Goal: Find specific page/section: Find specific page/section

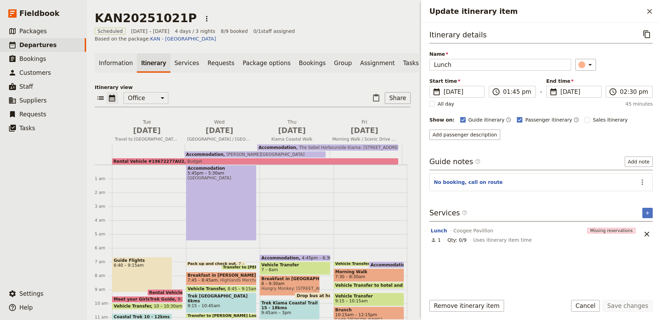
scroll to position [85, 0]
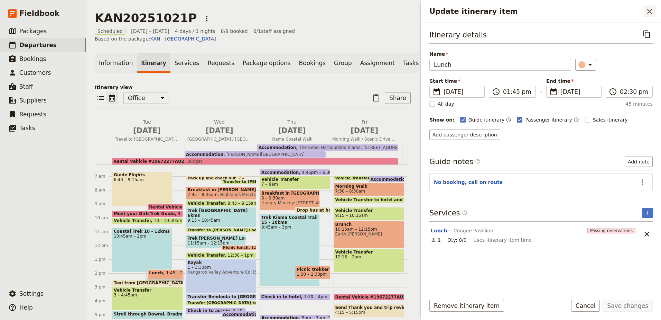
click at [652, 7] on button "​" at bounding box center [650, 12] width 12 height 12
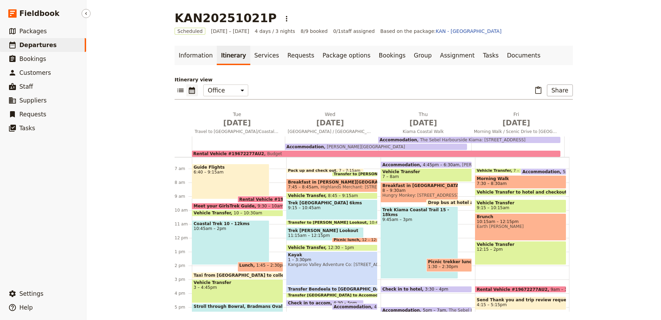
click at [49, 44] on link "​ Departures" at bounding box center [43, 45] width 86 height 14
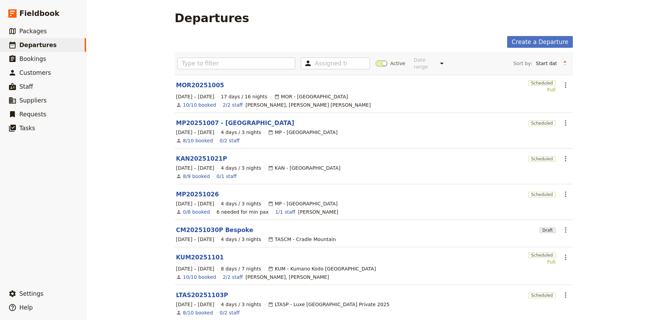
click at [377, 63] on span at bounding box center [382, 63] width 12 height 6
click at [376, 60] on input "Active" at bounding box center [376, 60] width 0 height 0
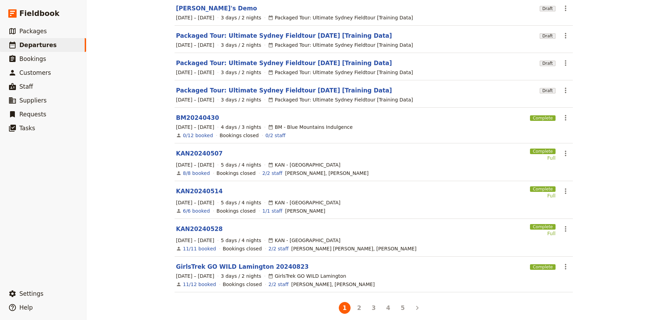
scroll to position [113, 0]
click at [386, 302] on button "4" at bounding box center [389, 307] width 12 height 12
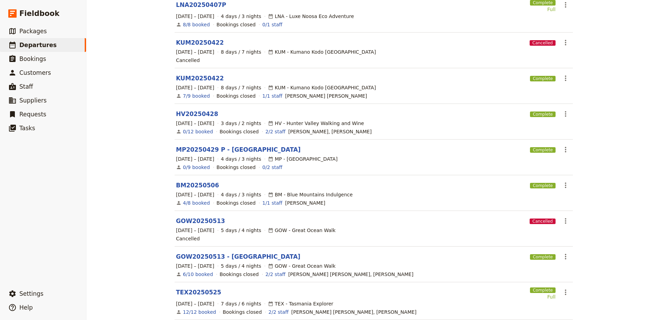
scroll to position [138, 0]
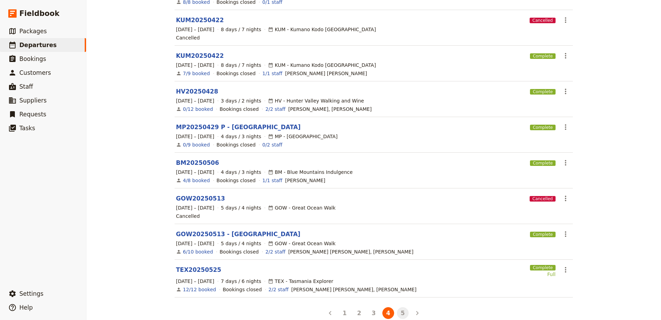
click at [403, 307] on button "5" at bounding box center [403, 313] width 12 height 12
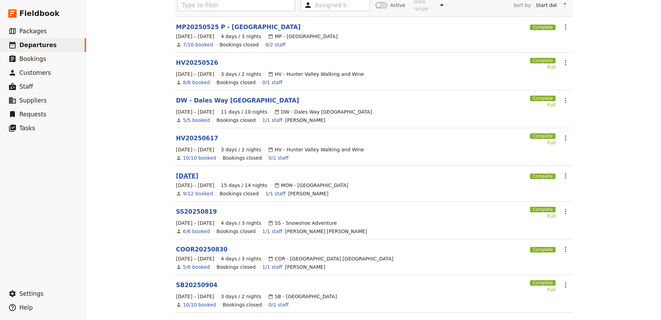
scroll to position [69, 0]
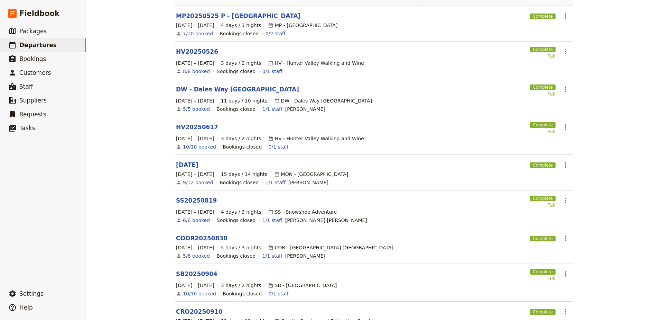
click at [194, 234] on link "COOR20250830" at bounding box center [202, 238] width 52 height 8
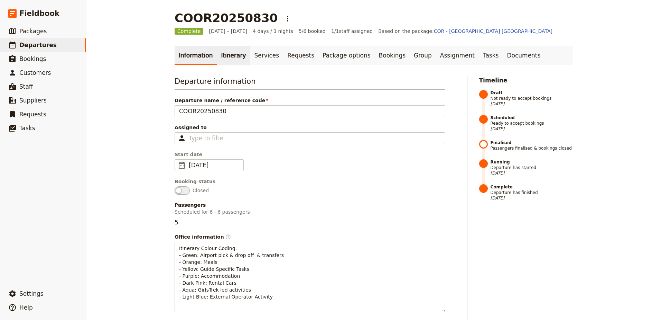
click at [231, 57] on link "Itinerary" at bounding box center [233, 55] width 33 height 19
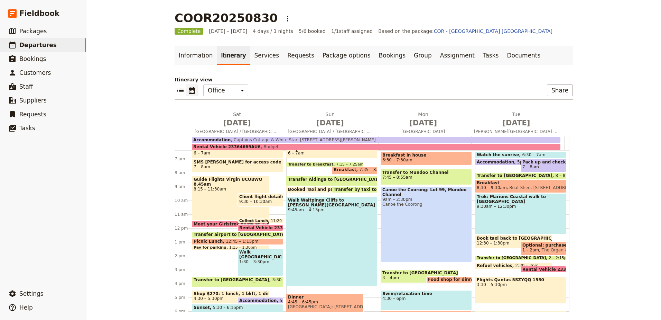
scroll to position [76, 0]
